Goal: Use online tool/utility: Utilize a website feature to perform a specific function

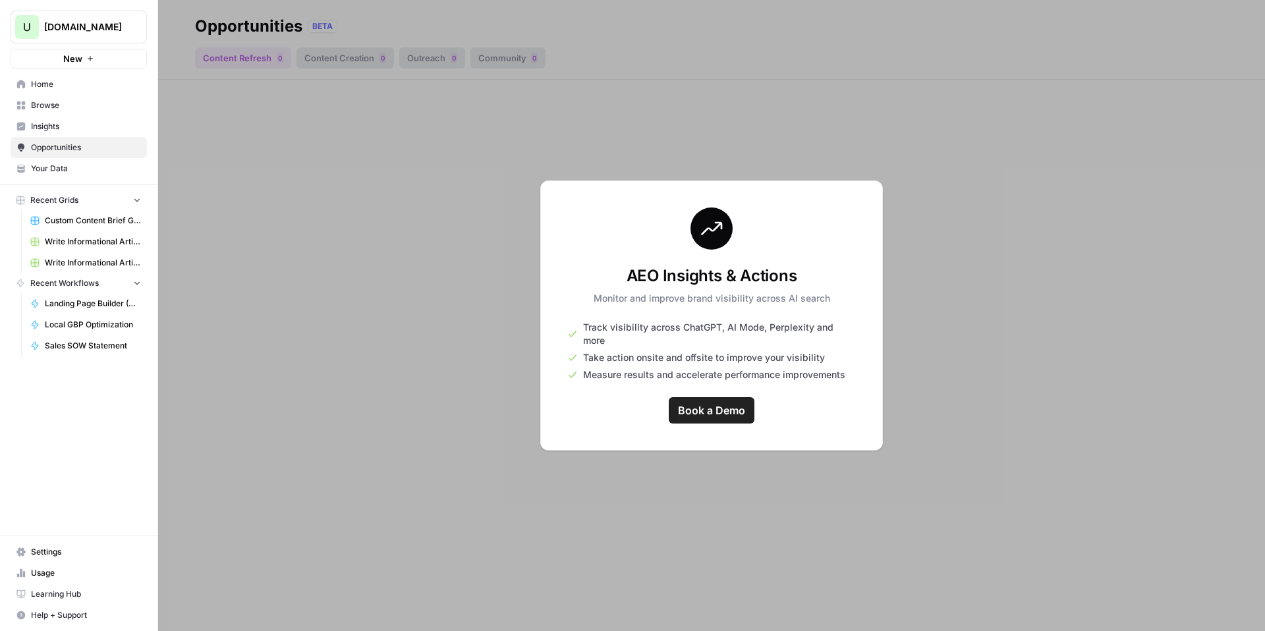
click at [53, 101] on span "Browse" at bounding box center [86, 106] width 110 height 12
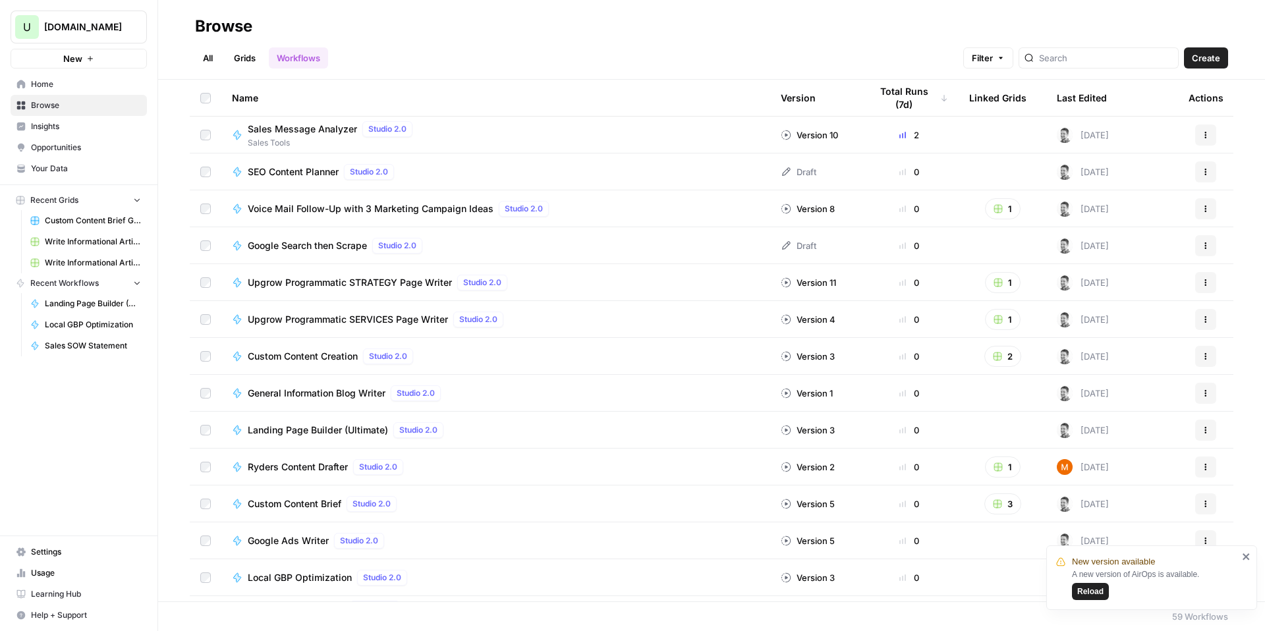
click at [1095, 589] on span "Reload" at bounding box center [1091, 592] width 26 height 12
click at [1120, 57] on input "search" at bounding box center [1106, 57] width 134 height 13
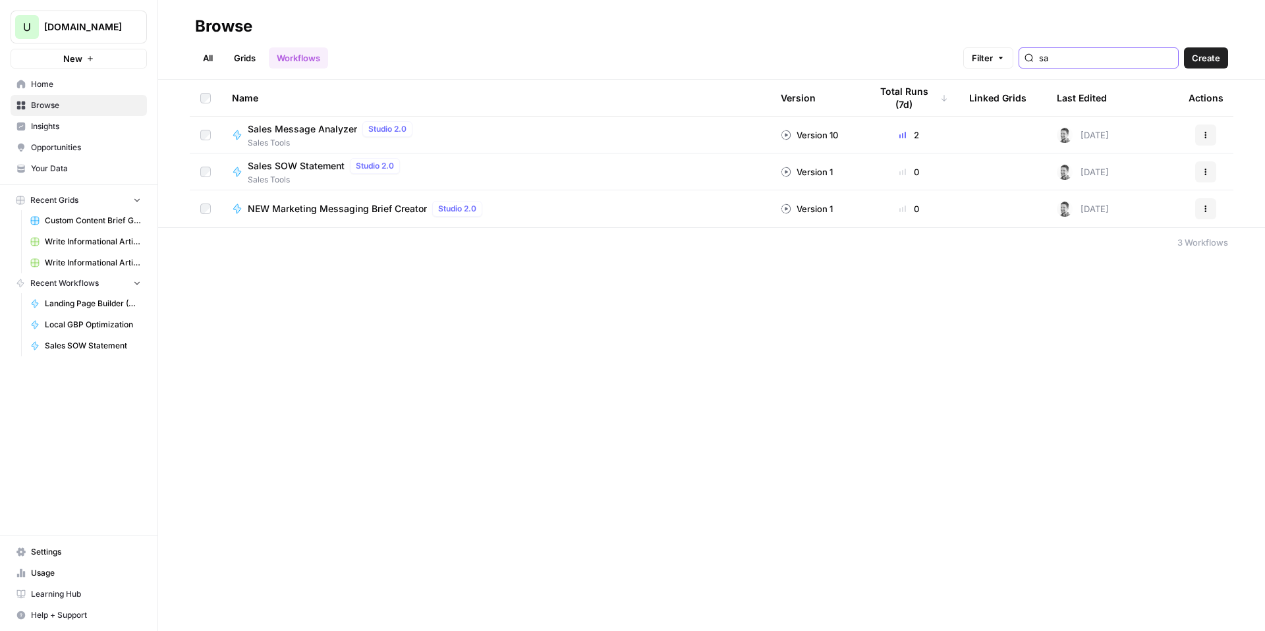
type input "sa"
click at [323, 179] on span "Sales Tools" at bounding box center [327, 180] width 158 height 12
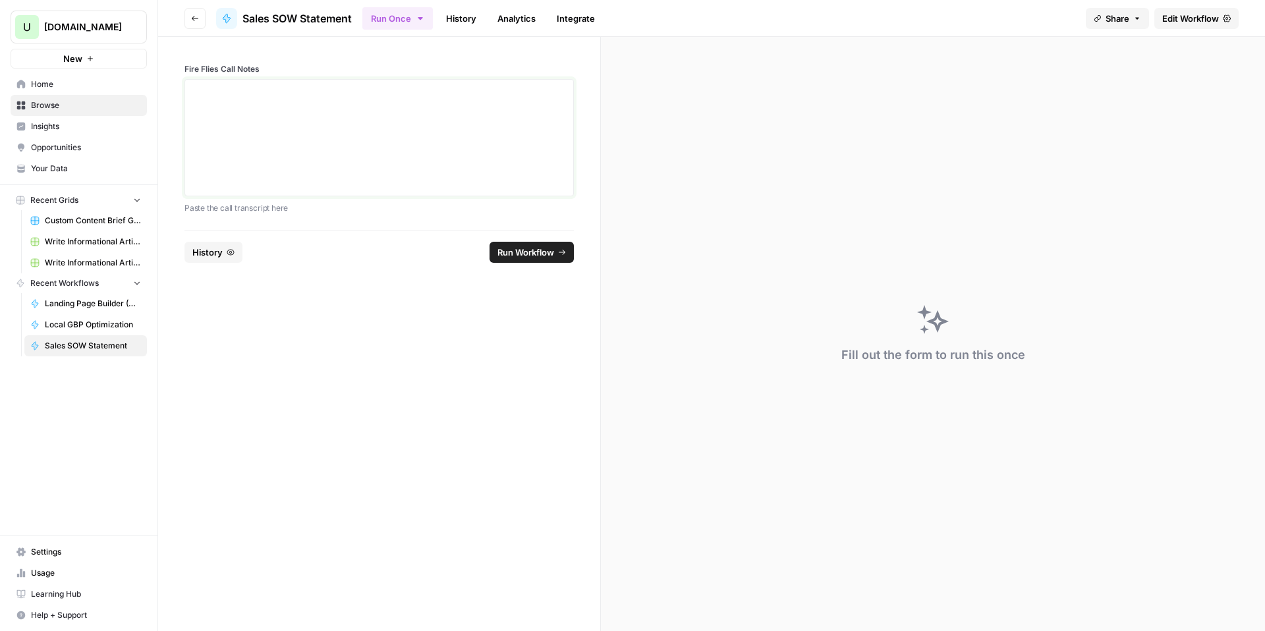
click at [388, 109] on div at bounding box center [379, 137] width 372 height 105
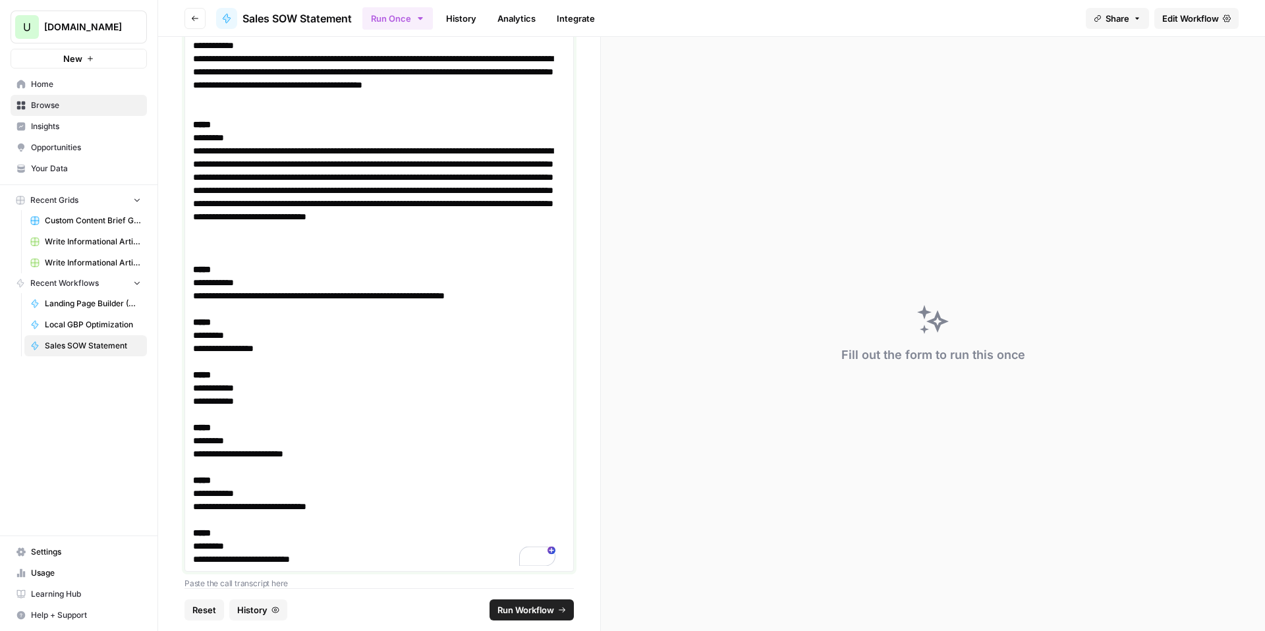
scroll to position [6417, 0]
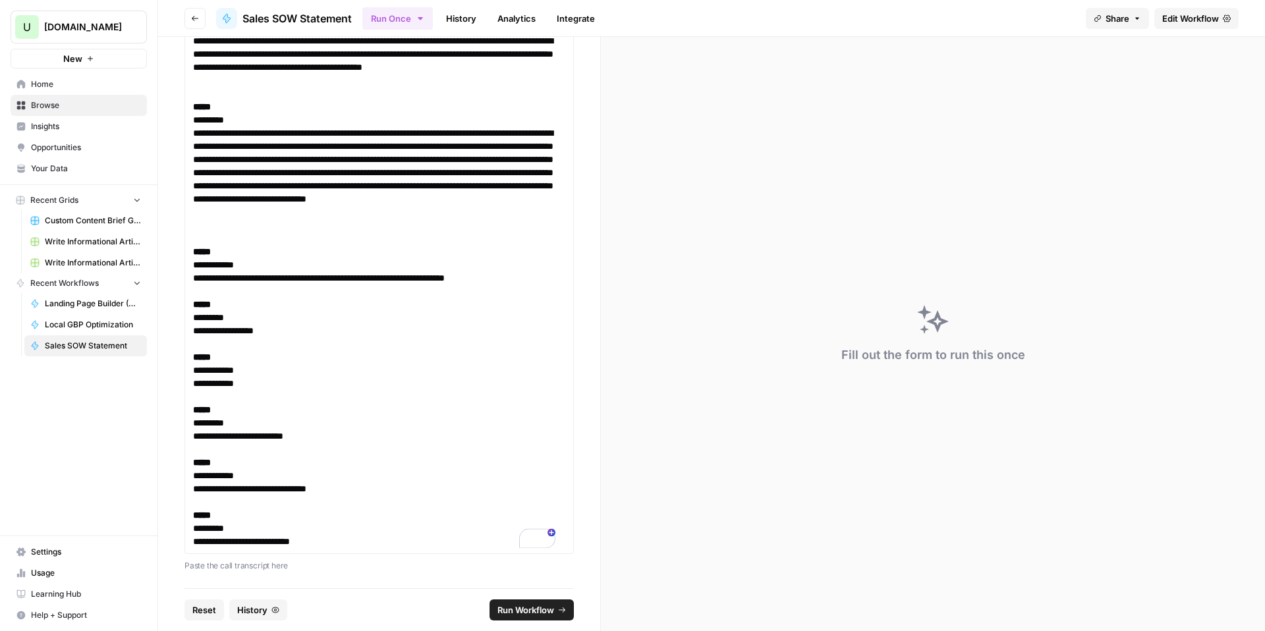
click at [344, 570] on p "Paste the call transcript here" at bounding box center [380, 566] width 390 height 13
click at [500, 614] on span "Run Workflow" at bounding box center [526, 610] width 57 height 13
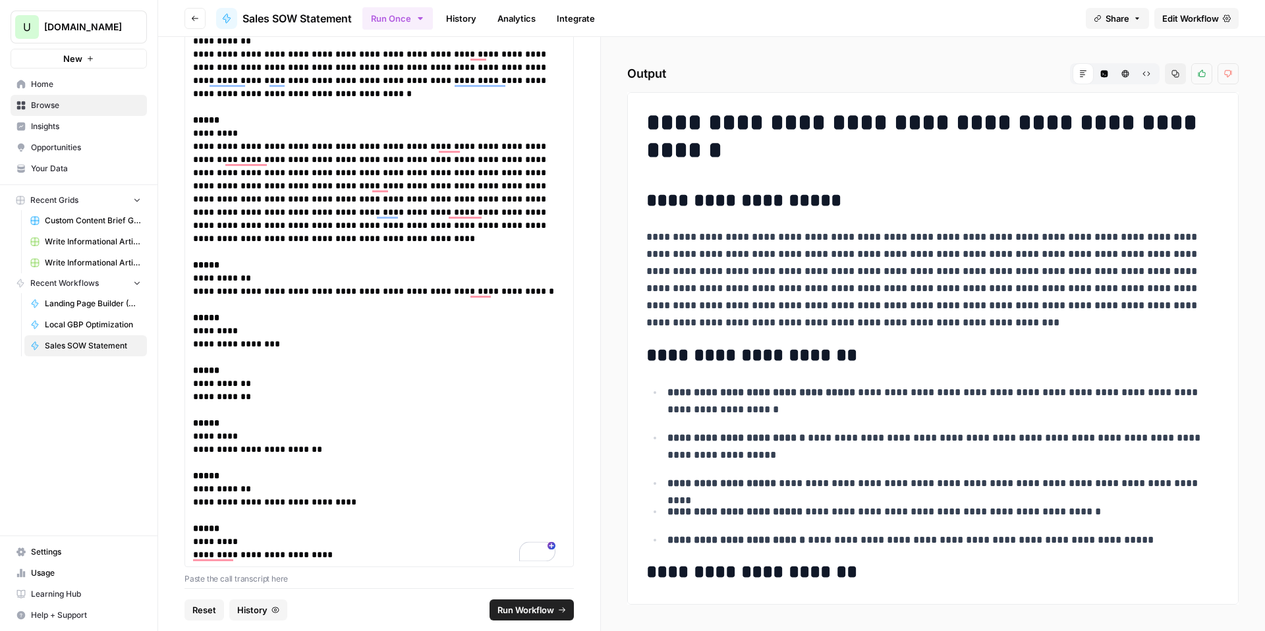
drag, startPoint x: 669, startPoint y: 210, endPoint x: 657, endPoint y: 198, distance: 17.2
click at [669, 210] on h2 "**********" at bounding box center [928, 200] width 563 height 21
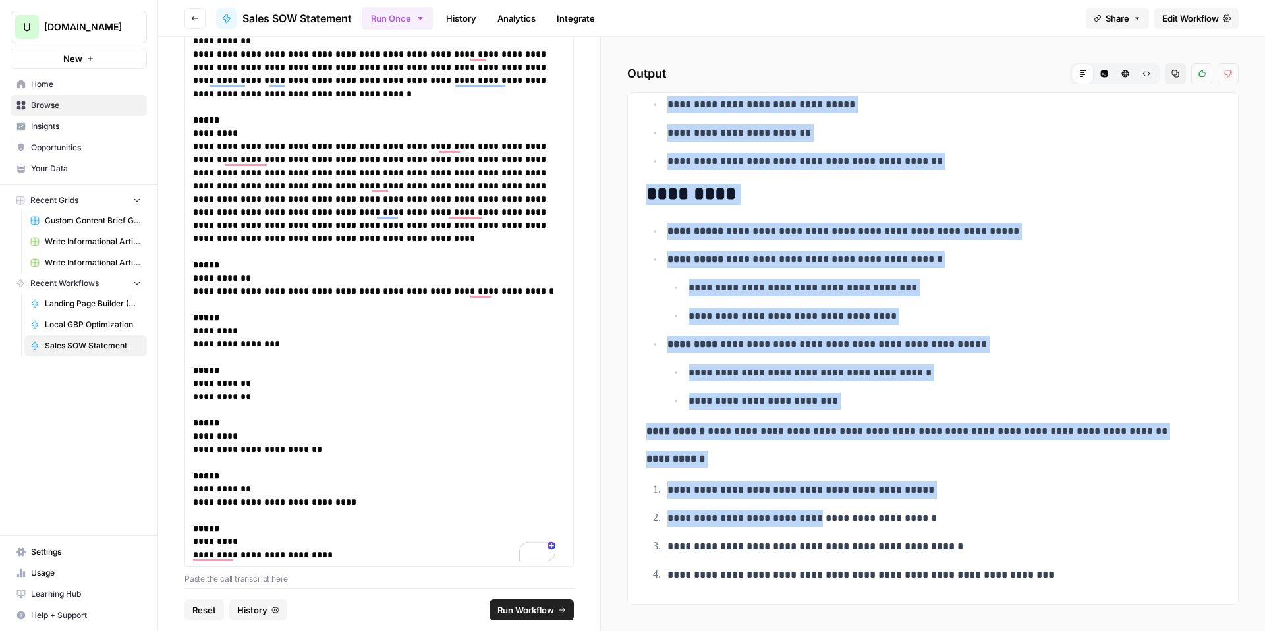
scroll to position [1513, 0]
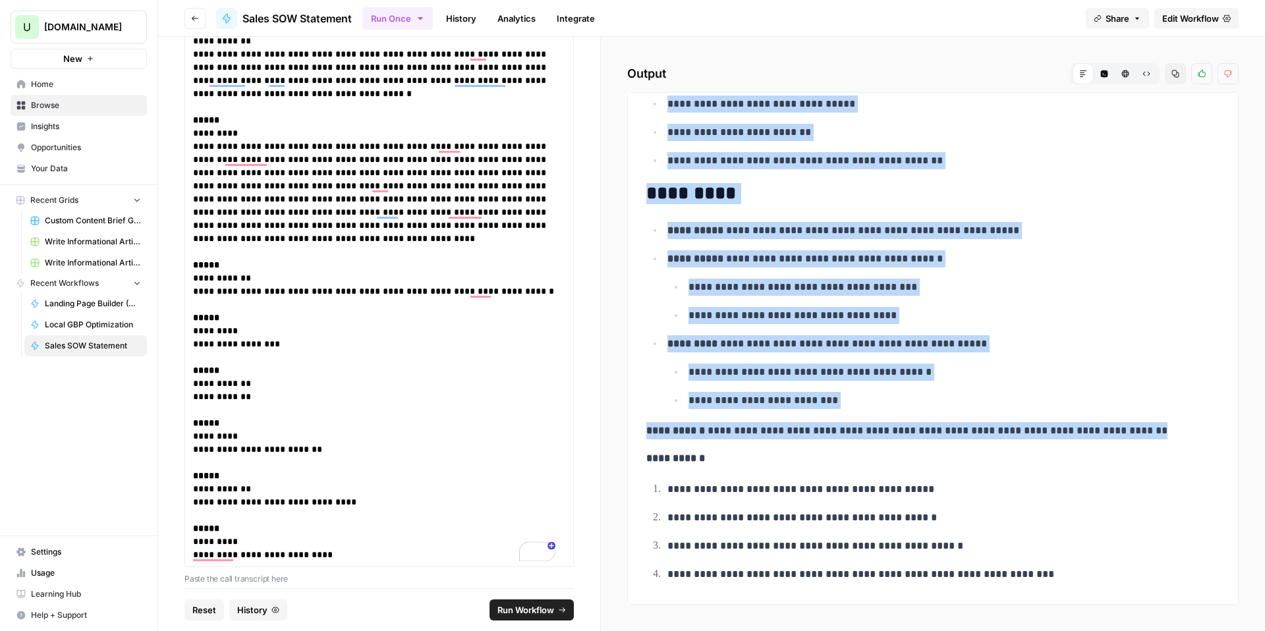
drag, startPoint x: 649, startPoint y: 198, endPoint x: 1186, endPoint y: 436, distance: 587.5
copy div "**********"
